Goal: Task Accomplishment & Management: Manage account settings

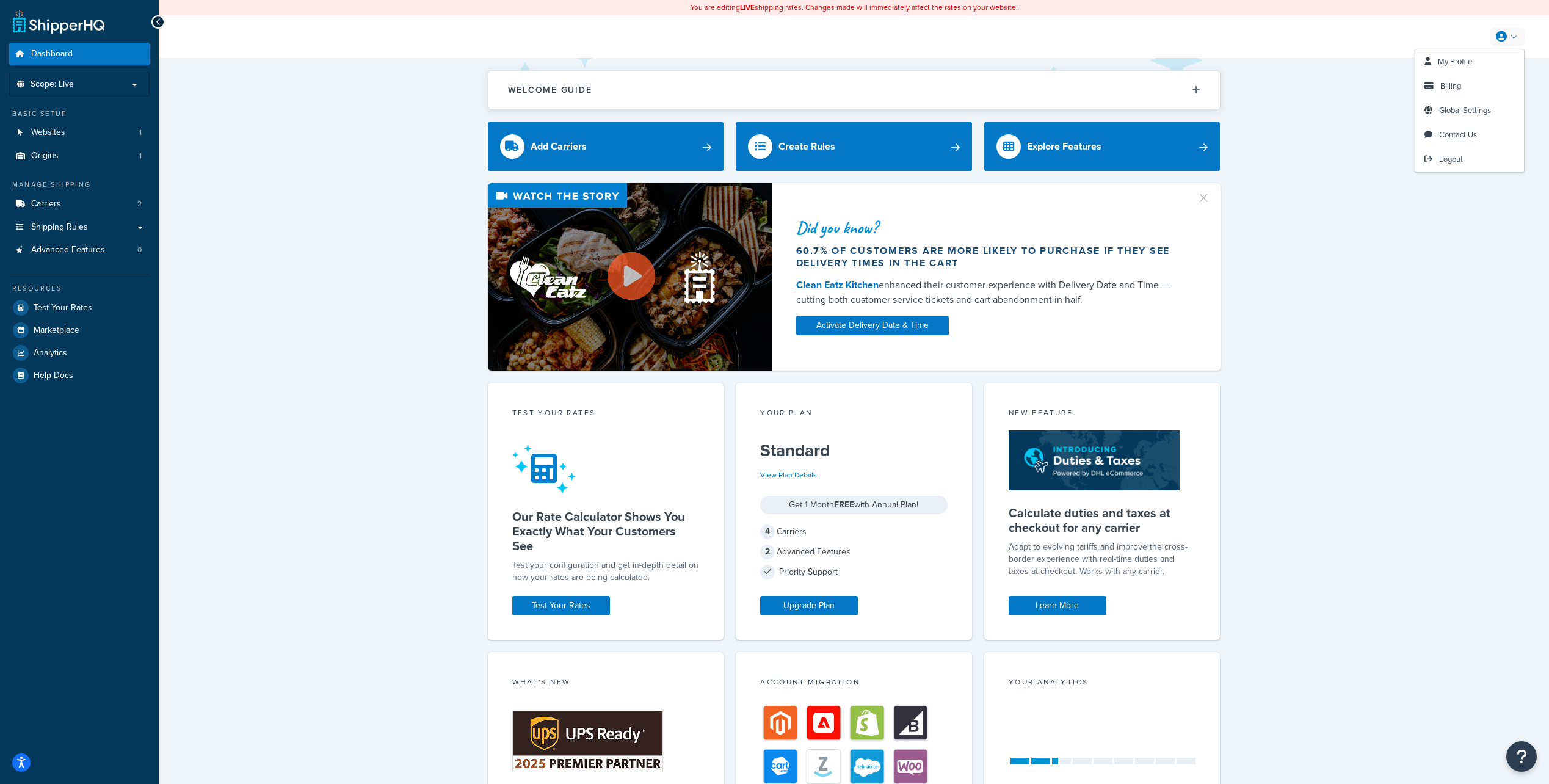
click at [1495, 35] on link at bounding box center [1507, 37] width 35 height 18
click at [1469, 84] on link "Billing" at bounding box center [1470, 86] width 109 height 24
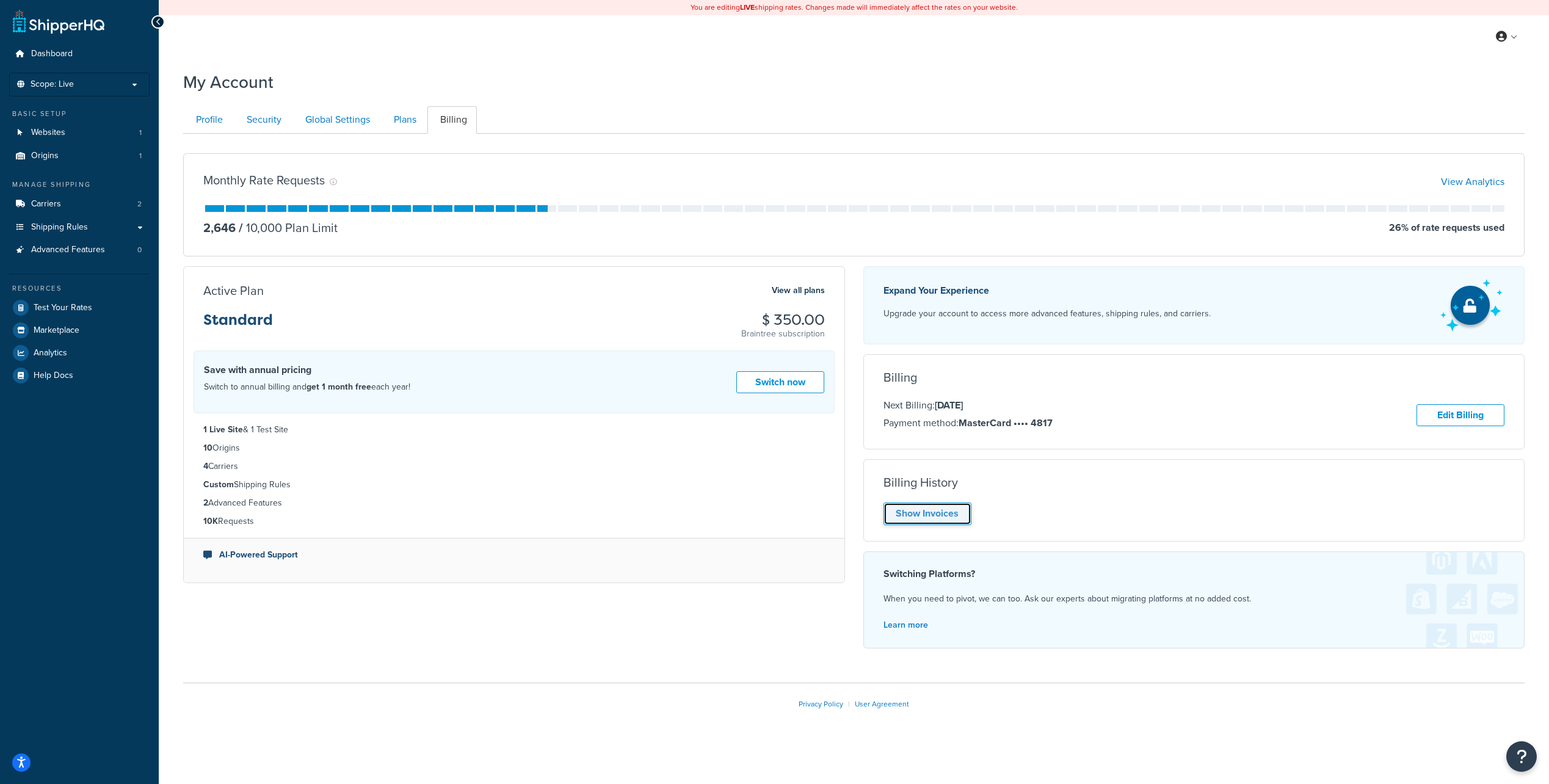
click at [930, 515] on link "Show Invoices" at bounding box center [927, 513] width 88 height 22
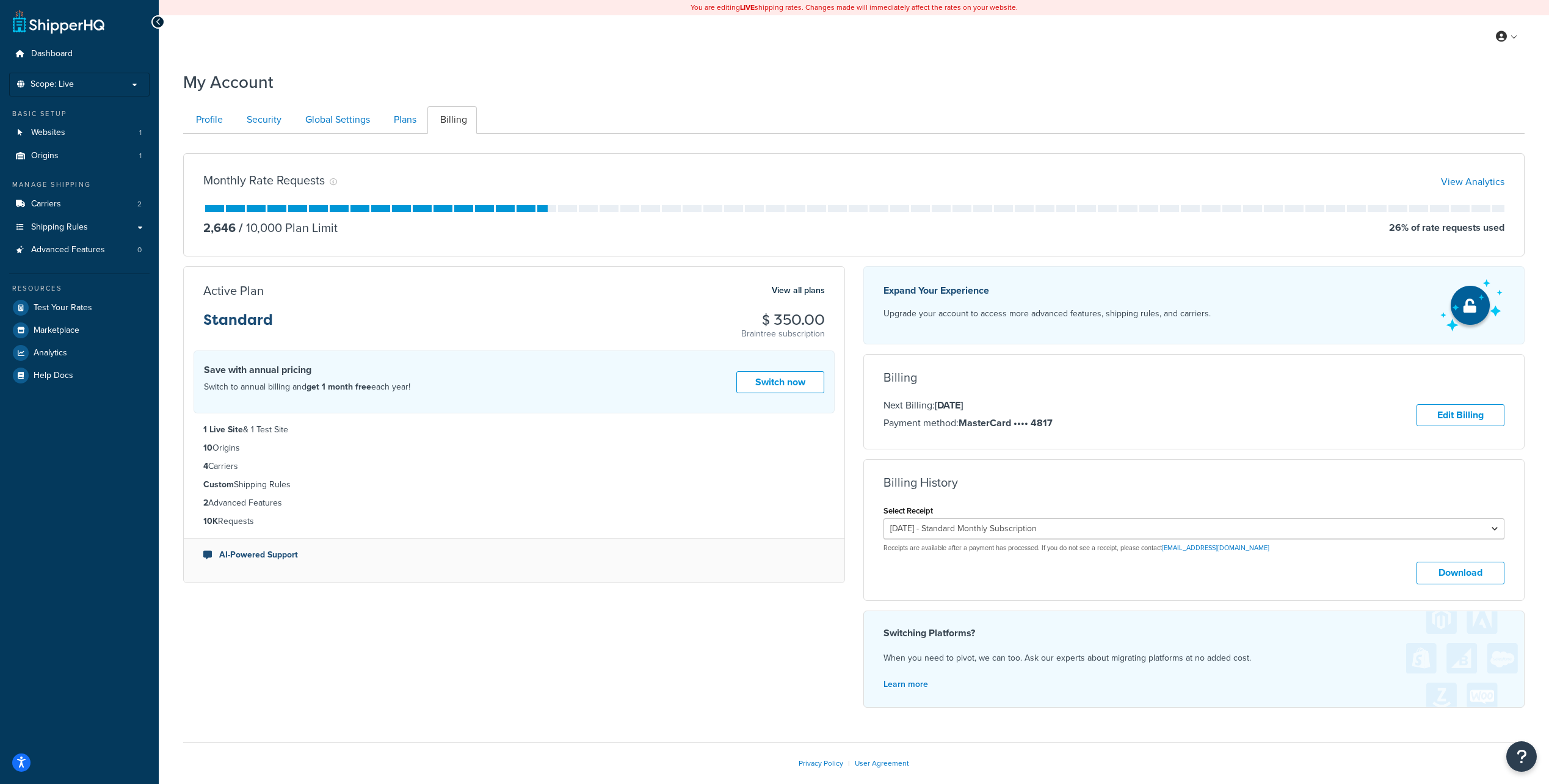
click at [1064, 485] on div "Billing History" at bounding box center [1194, 482] width 622 height 14
